Goal: Information Seeking & Learning: Learn about a topic

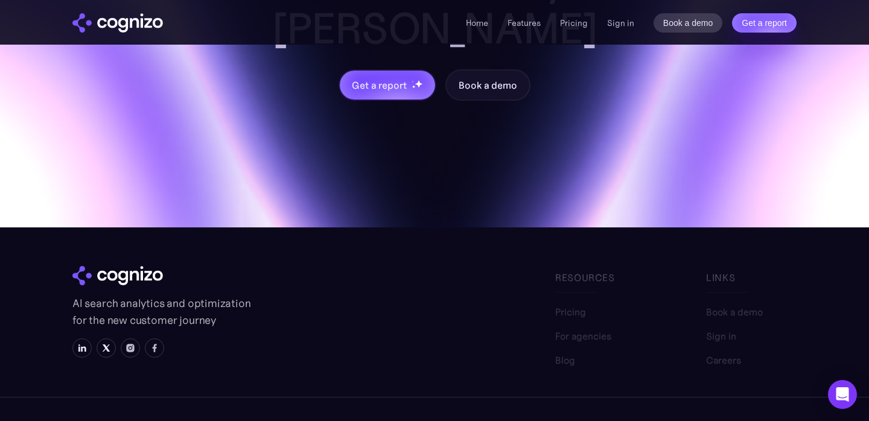
scroll to position [4894, 0]
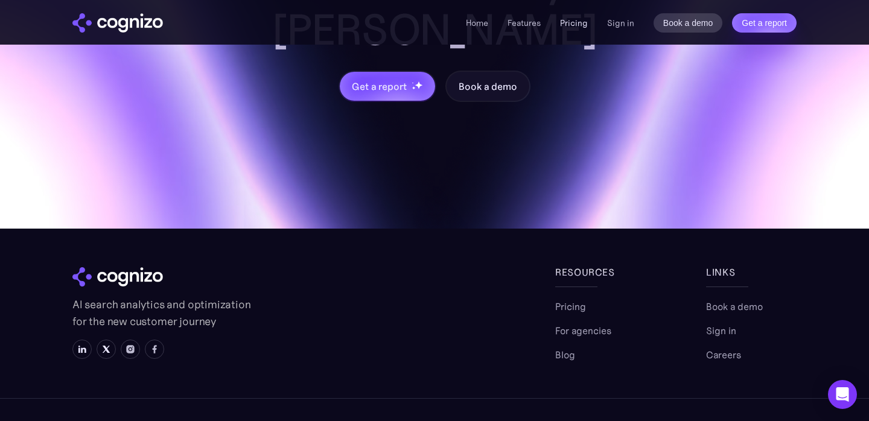
click at [579, 25] on link "Pricing" at bounding box center [574, 22] width 28 height 11
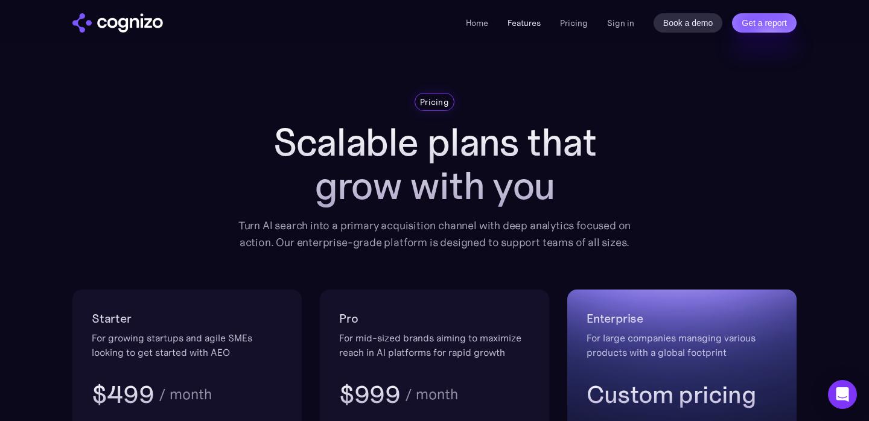
click at [525, 20] on link "Features" at bounding box center [523, 22] width 33 height 11
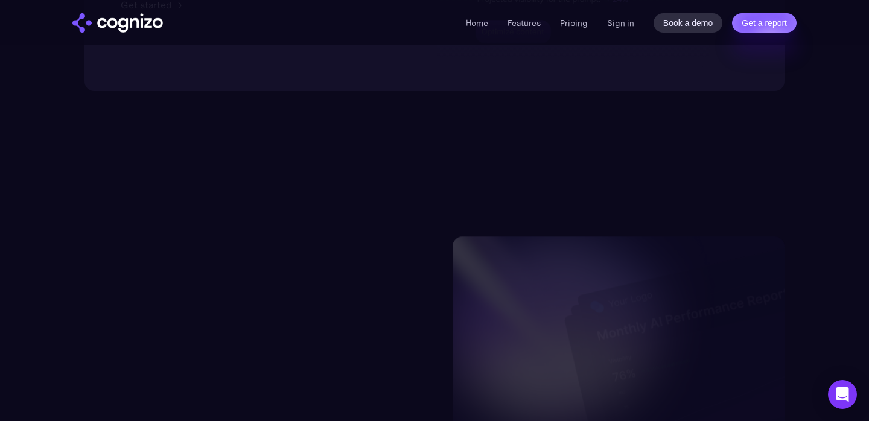
scroll to position [4894, 0]
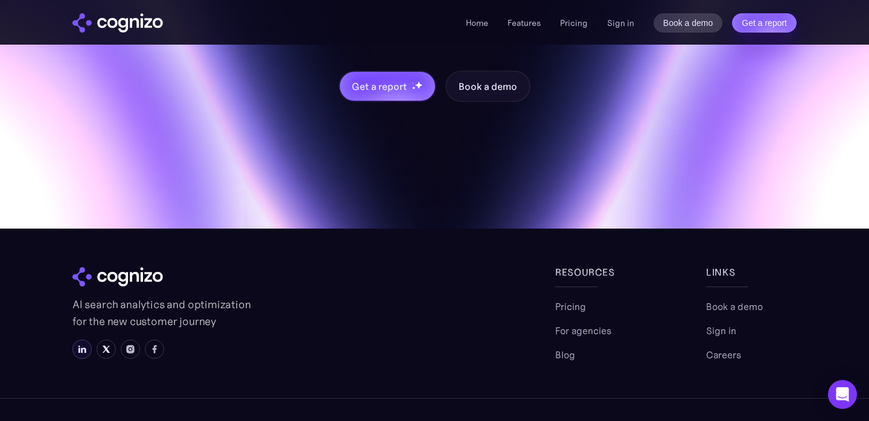
click at [78, 344] on img at bounding box center [82, 349] width 10 height 10
